Goal: Transaction & Acquisition: Purchase product/service

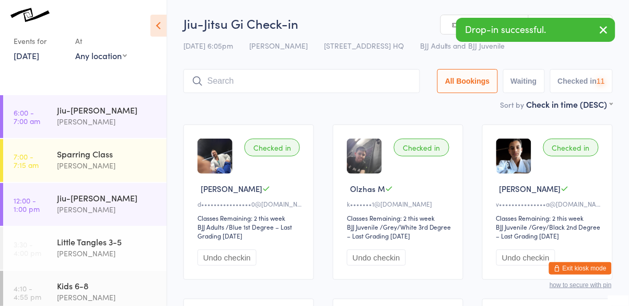
scroll to position [239, 0]
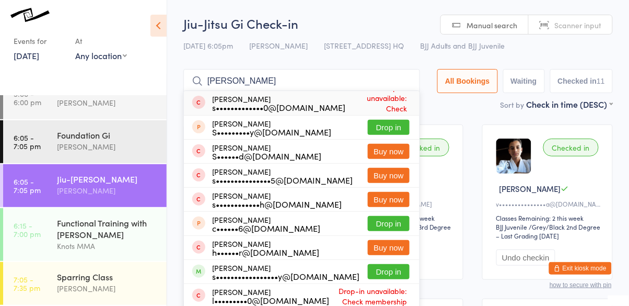
type input "[PERSON_NAME]"
click at [378, 201] on button "Buy now" at bounding box center [389, 199] width 42 height 15
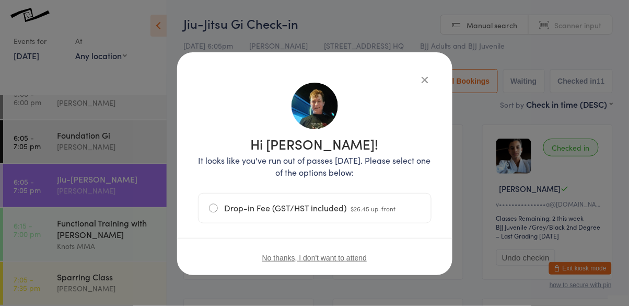
click at [211, 211] on label "Drop-in Fee (GST/HST included) $26.45 up-front" at bounding box center [315, 207] width 212 height 29
click at [0, 0] on input "Drop-in Fee (GST/HST included) $26.45 up-front" at bounding box center [0, 0] width 0 height 0
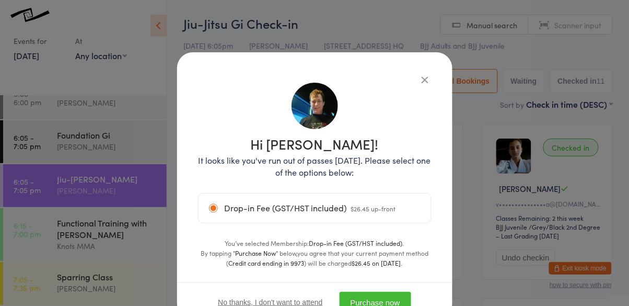
scroll to position [189, 0]
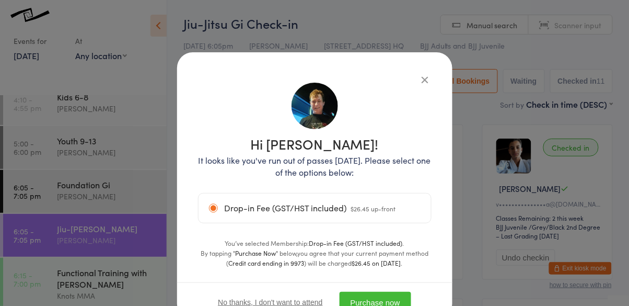
click at [362, 299] on button "Purchase now" at bounding box center [376, 302] width 72 height 21
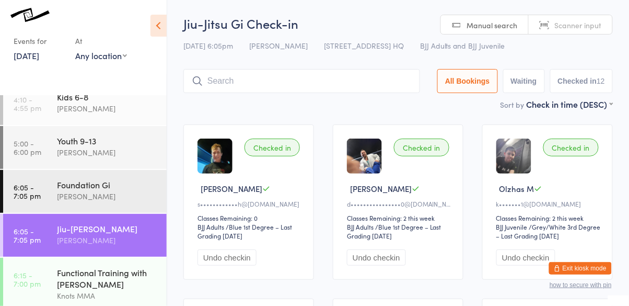
scroll to position [239, 0]
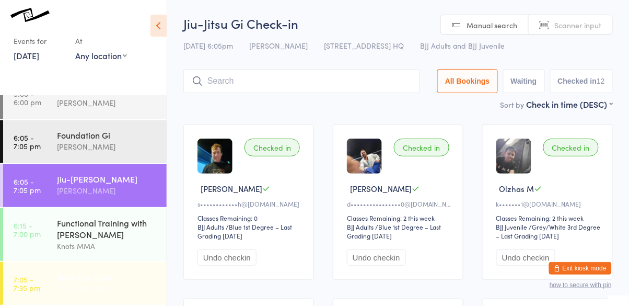
click at [62, 277] on div "Sparring Class" at bounding box center [107, 276] width 101 height 11
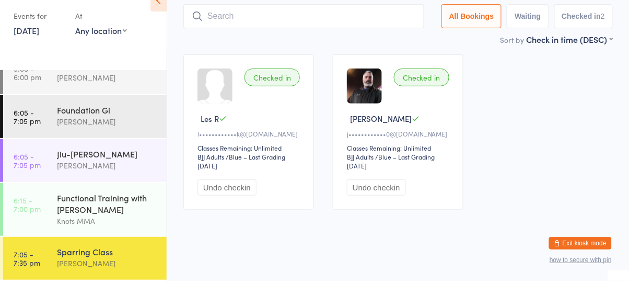
scroll to position [45, 0]
click at [68, 233] on div "Functional Training with [PERSON_NAME]" at bounding box center [107, 228] width 101 height 23
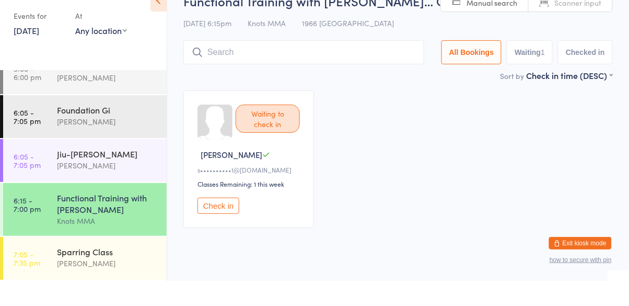
scroll to position [29, 0]
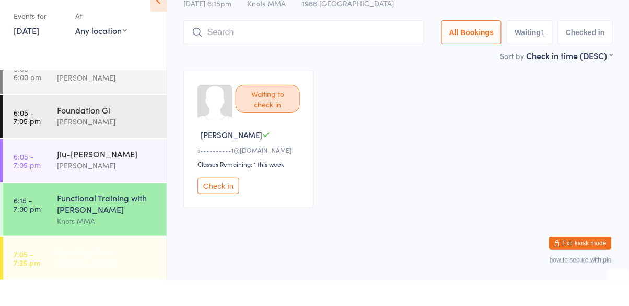
click at [64, 272] on div "Sparring Class" at bounding box center [107, 276] width 101 height 11
